Goal: Task Accomplishment & Management: Manage account settings

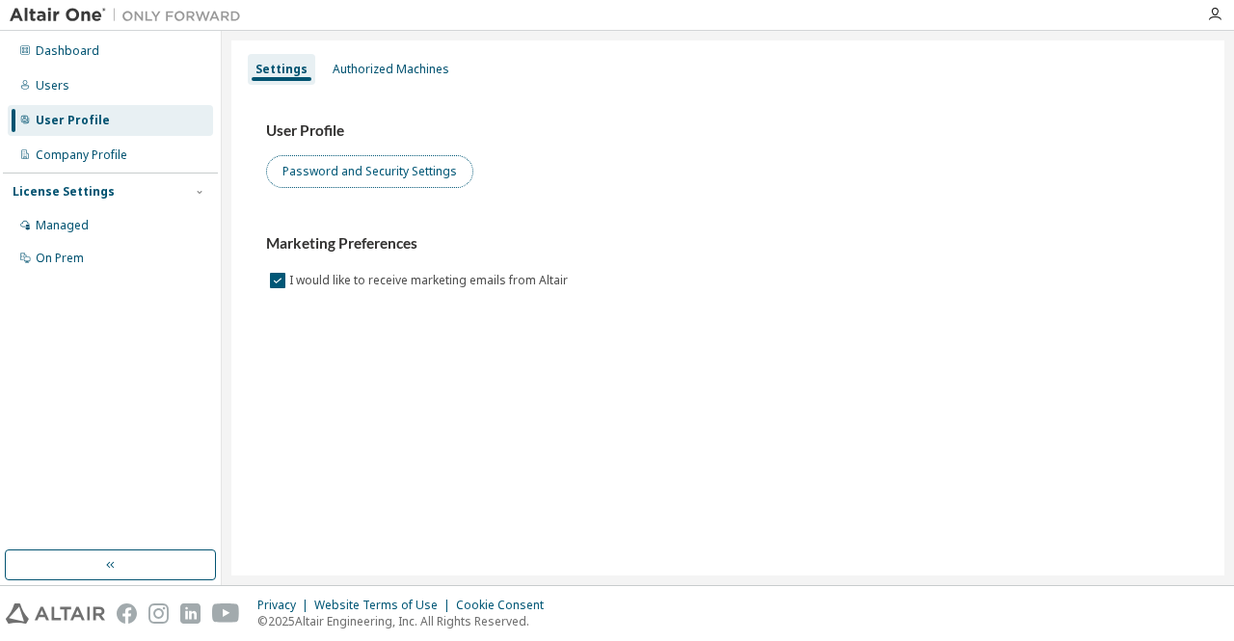
click at [384, 178] on button "Password and Security Settings" at bounding box center [369, 171] width 207 height 33
click at [1219, 16] on icon "button" at bounding box center [1214, 14] width 15 height 15
click at [378, 176] on button "Password and Security Settings" at bounding box center [369, 171] width 207 height 33
